Goal: Find contact information: Find contact information

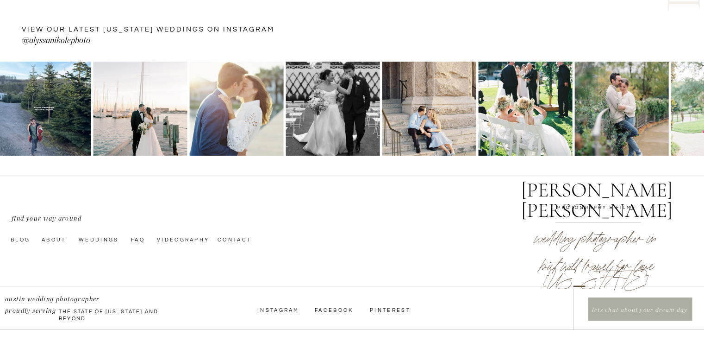
scroll to position [3173, 0]
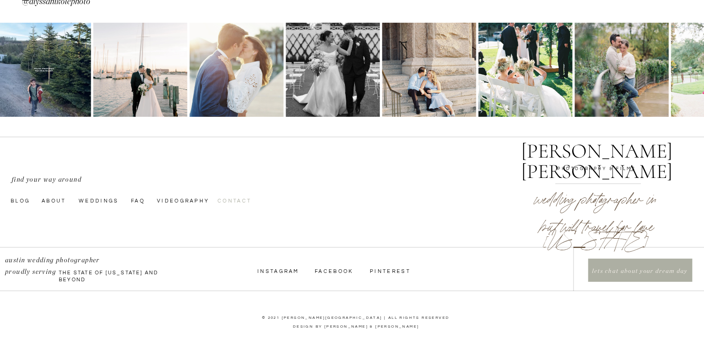
click at [229, 201] on nav "Contact" at bounding box center [241, 199] width 47 height 7
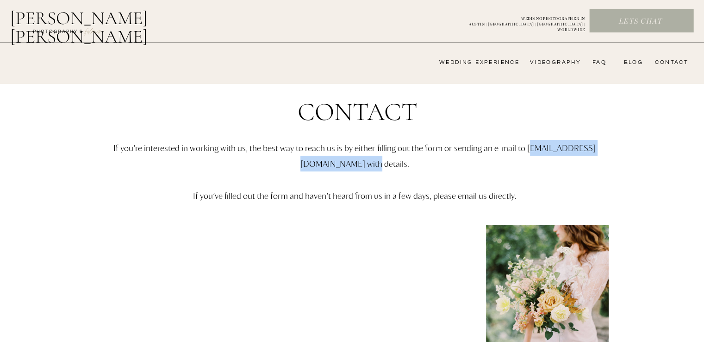
drag, startPoint x: 397, startPoint y: 165, endPoint x: 274, endPoint y: 169, distance: 123.2
click at [274, 169] on p "If you’re interested in working with us, the best way to reach us is by either …" at bounding box center [355, 188] width 540 height 96
click at [266, 164] on p "If you’re interested in working with us, the best way to reach us is by either …" at bounding box center [355, 188] width 540 height 96
drag, startPoint x: 266, startPoint y: 164, endPoint x: 396, endPoint y: 165, distance: 130.6
click at [396, 165] on p "If you’re interested in working with us, the best way to reach us is by either …" at bounding box center [355, 188] width 540 height 96
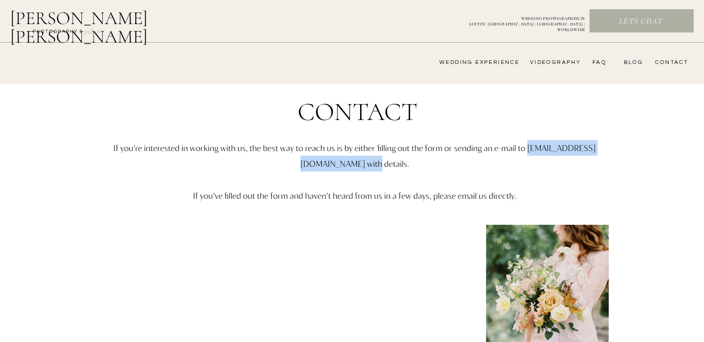
copy p "[EMAIL_ADDRESS][DOMAIN_NAME]"
